Goal: Task Accomplishment & Management: Use online tool/utility

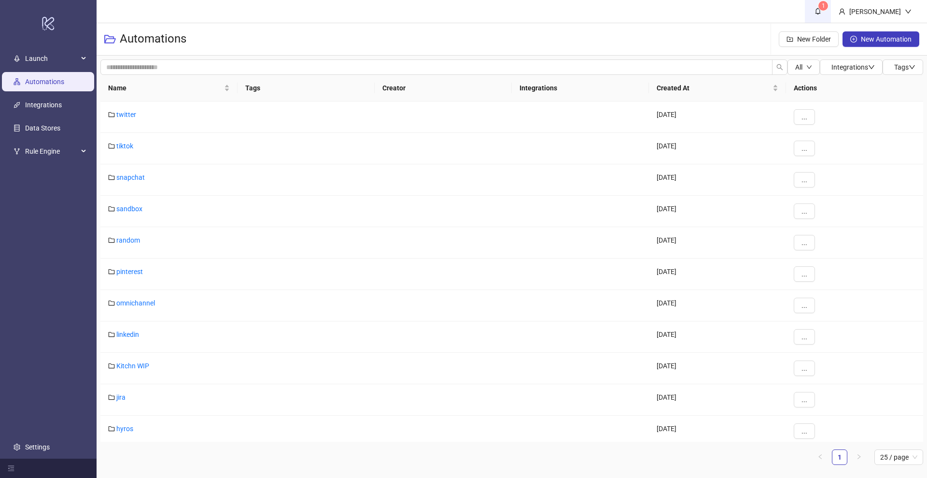
click at [821, 12] on icon "bell" at bounding box center [818, 11] width 7 height 7
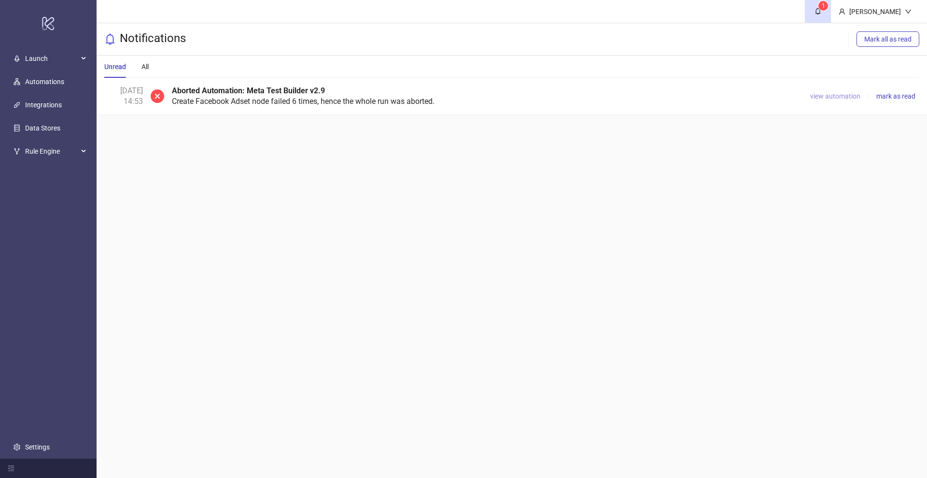
click at [842, 93] on span "view automation" at bounding box center [835, 96] width 50 height 8
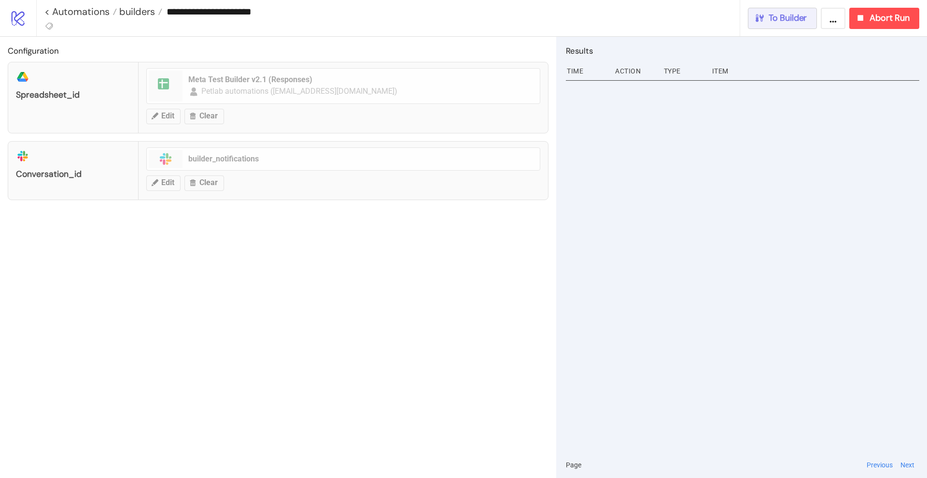
click at [791, 20] on span "To Builder" at bounding box center [788, 18] width 39 height 11
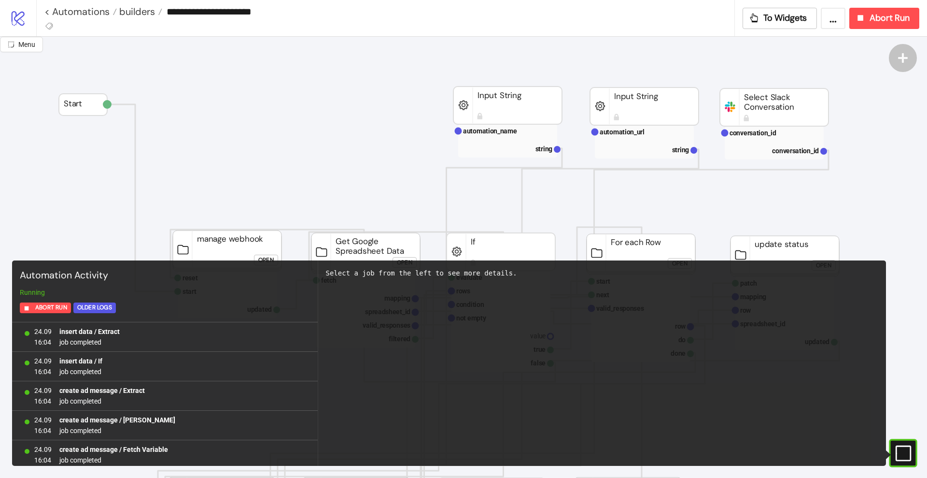
scroll to position [858, 0]
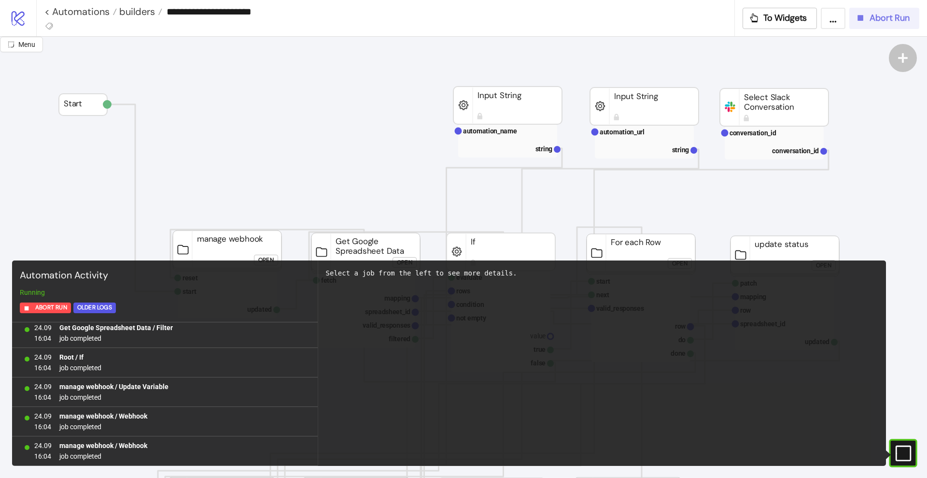
click at [868, 16] on div "Abort Run" at bounding box center [882, 18] width 55 height 11
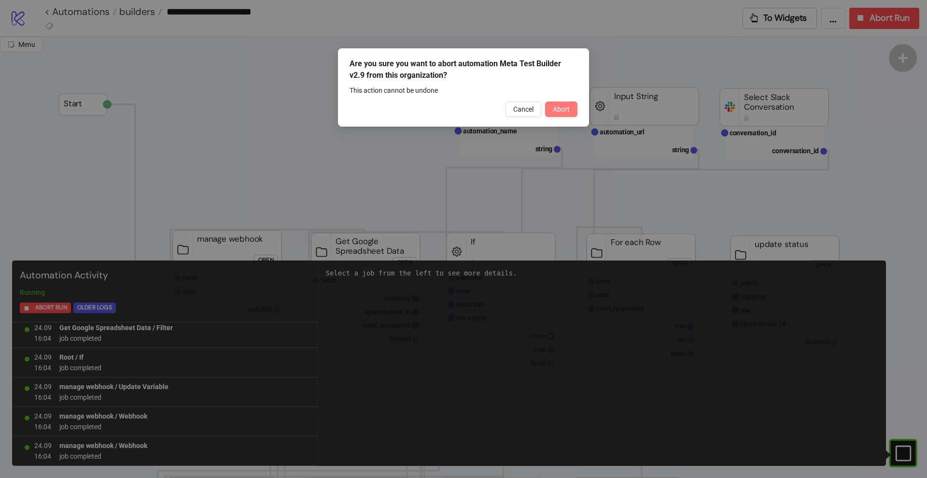
click at [568, 102] on button "Abort" at bounding box center [561, 108] width 32 height 15
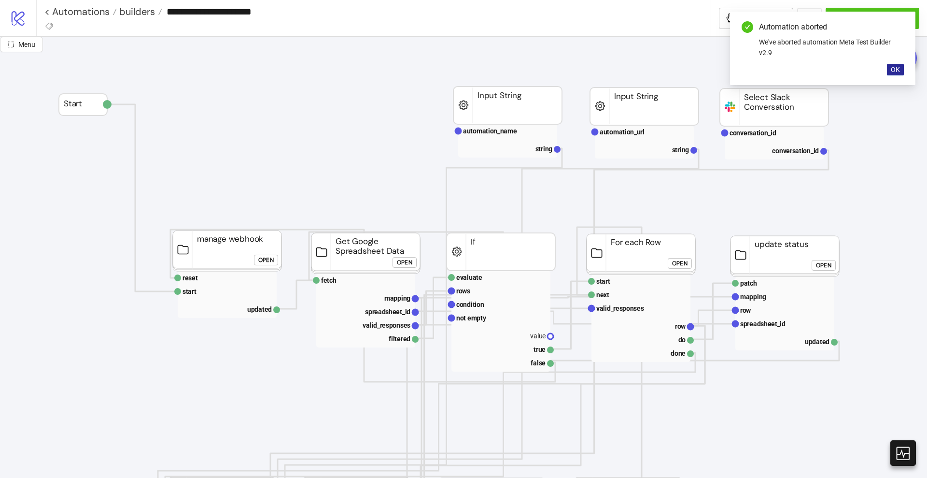
click at [897, 73] on span "OK" at bounding box center [895, 70] width 9 height 8
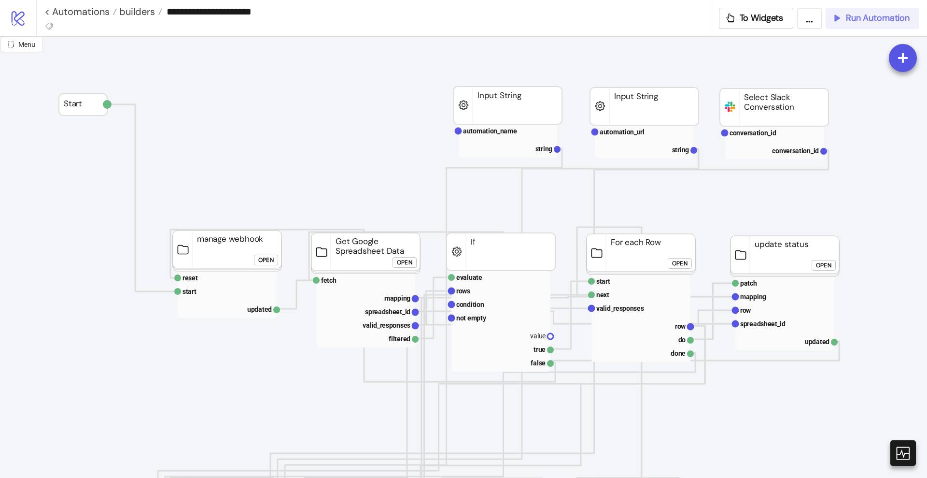
click at [869, 10] on button "Run Automation" at bounding box center [873, 18] width 94 height 21
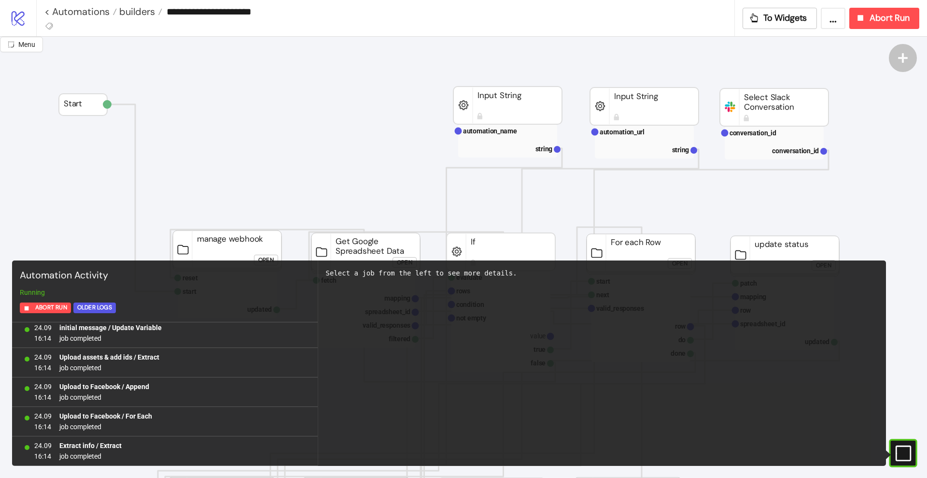
scroll to position [3834, 0]
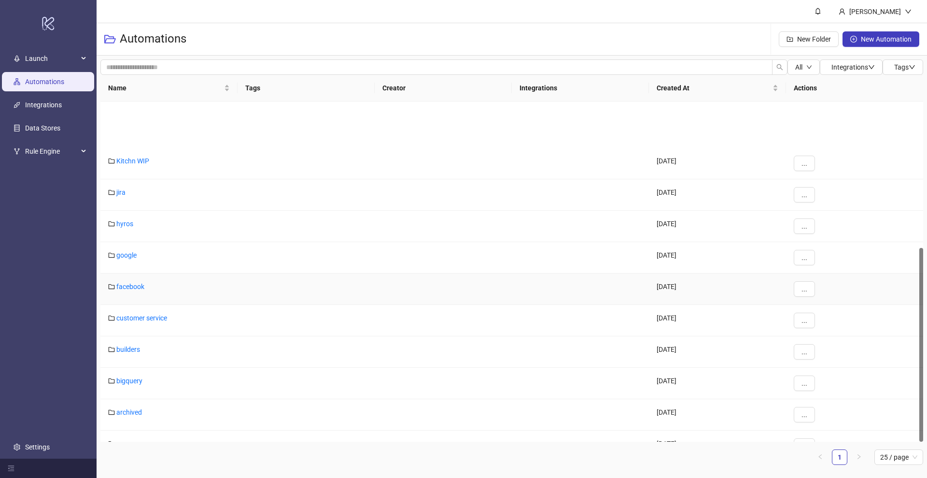
scroll to position [256, 0]
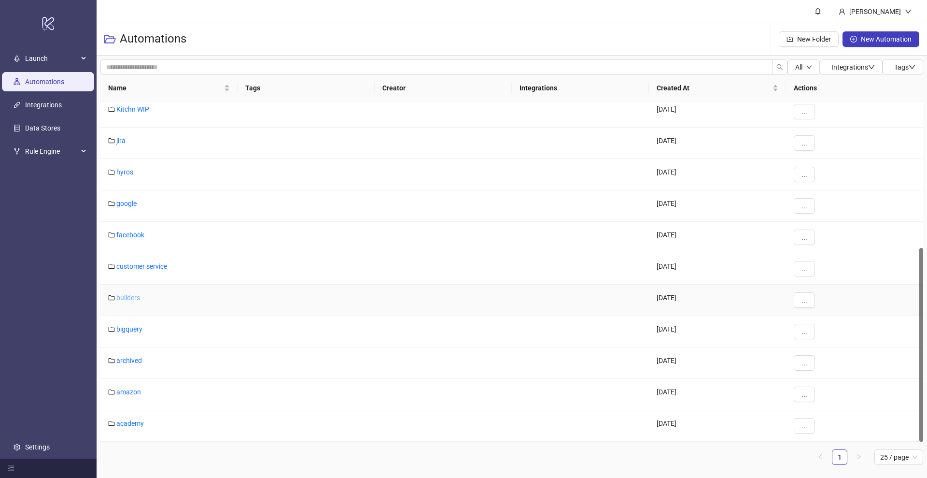
click at [127, 294] on link "builders" at bounding box center [128, 298] width 24 height 8
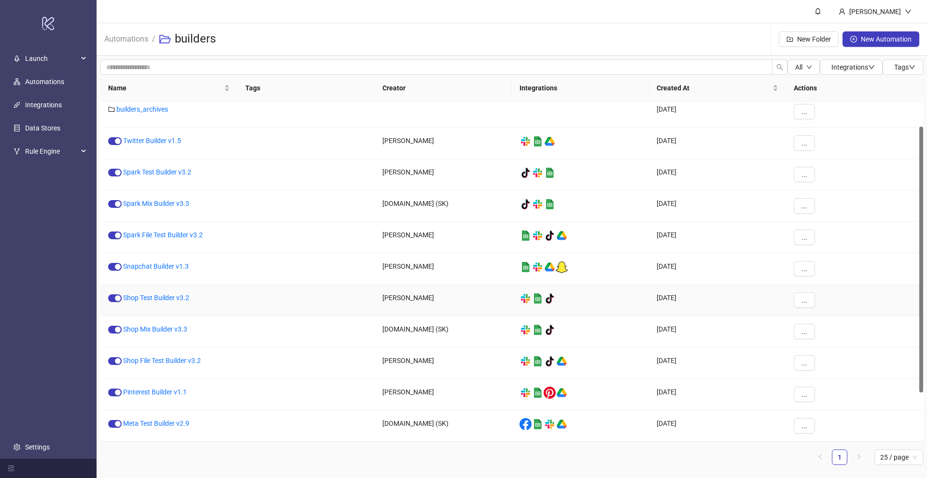
scroll to position [95, 0]
